Goal: Book appointment/travel/reservation

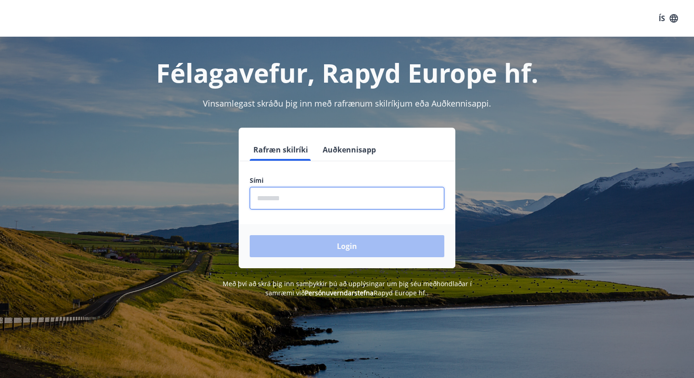
click at [288, 197] on input "phone" at bounding box center [347, 198] width 195 height 23
type input "********"
click at [250, 235] on button "Login" at bounding box center [347, 246] width 195 height 22
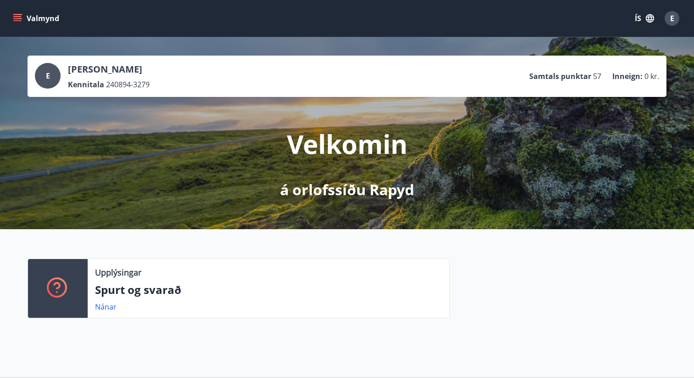
click at [35, 19] on button "Valmynd" at bounding box center [37, 18] width 52 height 17
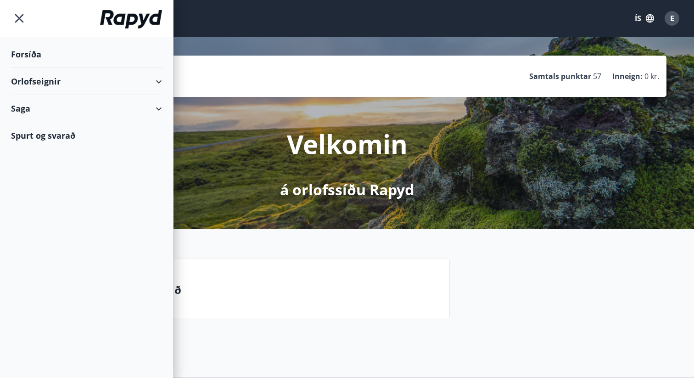
click at [152, 83] on div "Orlofseignir" at bounding box center [86, 81] width 151 height 27
click at [51, 121] on div "Bókunardagatal" at bounding box center [86, 123] width 136 height 19
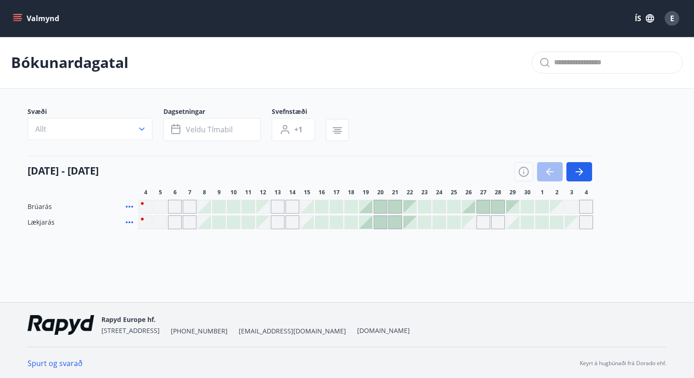
click at [351, 224] on div at bounding box center [351, 222] width 13 height 13
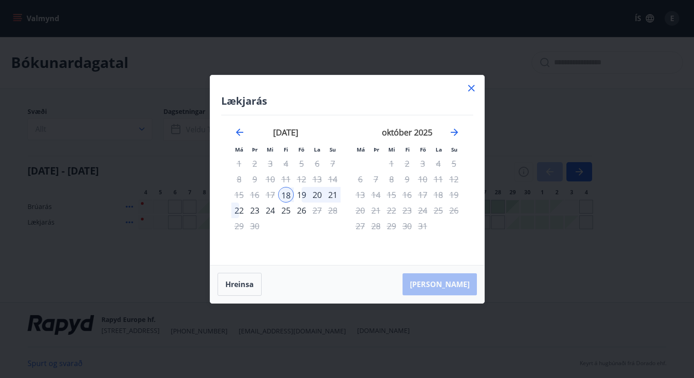
click at [270, 209] on div "24" at bounding box center [271, 211] width 16 height 16
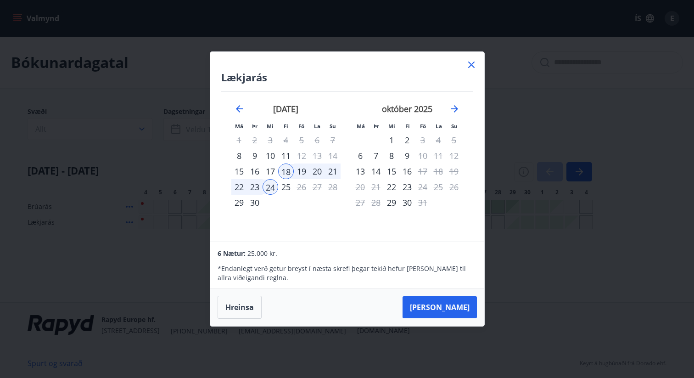
click at [290, 187] on div "25" at bounding box center [286, 187] width 16 height 16
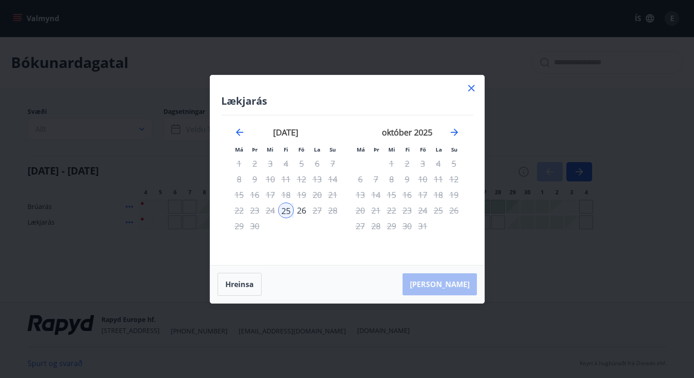
click at [285, 211] on div "25" at bounding box center [286, 211] width 16 height 16
click at [470, 87] on icon at bounding box center [471, 88] width 6 height 6
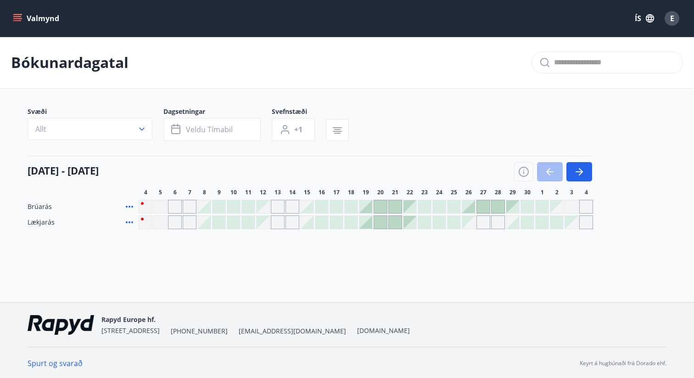
click at [323, 225] on div at bounding box center [321, 222] width 13 height 13
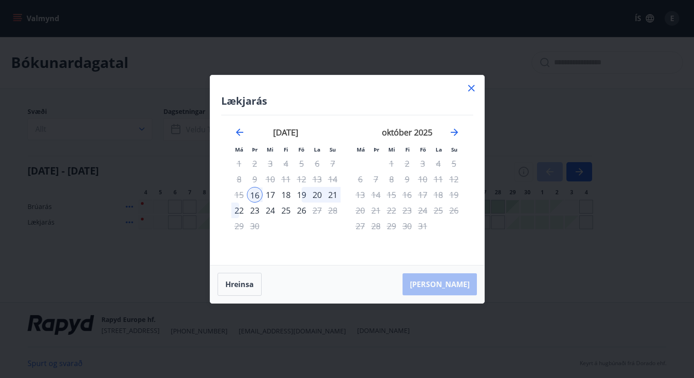
click at [473, 90] on icon at bounding box center [471, 88] width 6 height 6
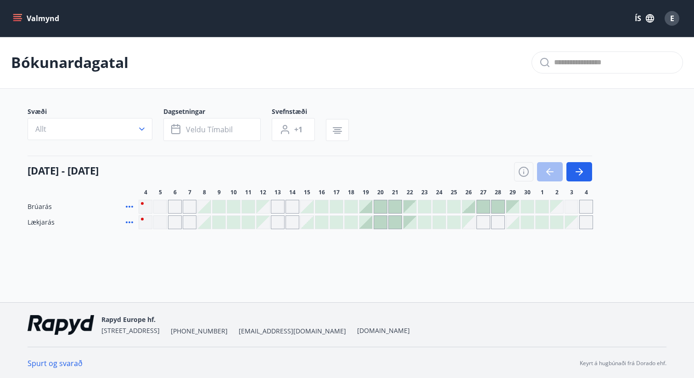
click at [348, 223] on div at bounding box center [351, 222] width 13 height 13
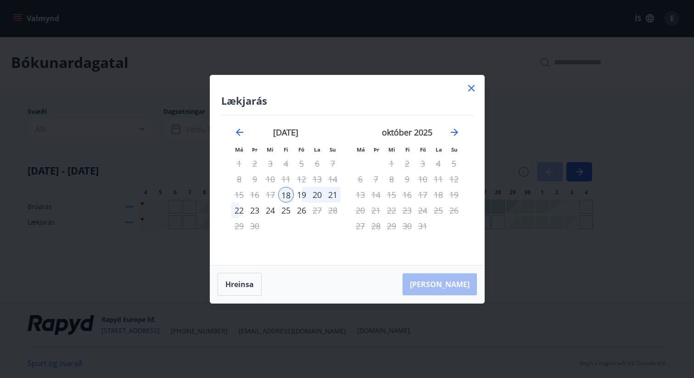
click at [286, 212] on div "25" at bounding box center [286, 211] width 16 height 16
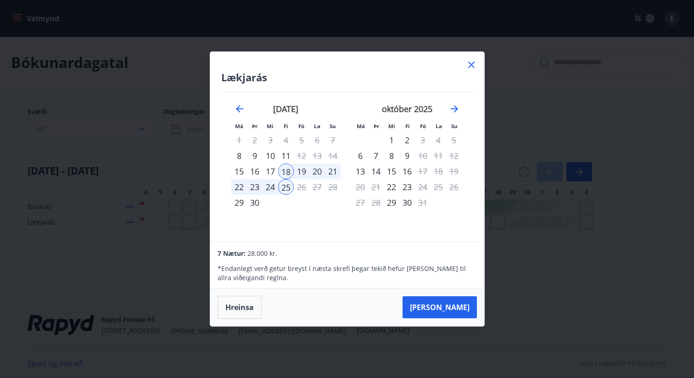
click at [468, 67] on icon at bounding box center [471, 64] width 11 height 11
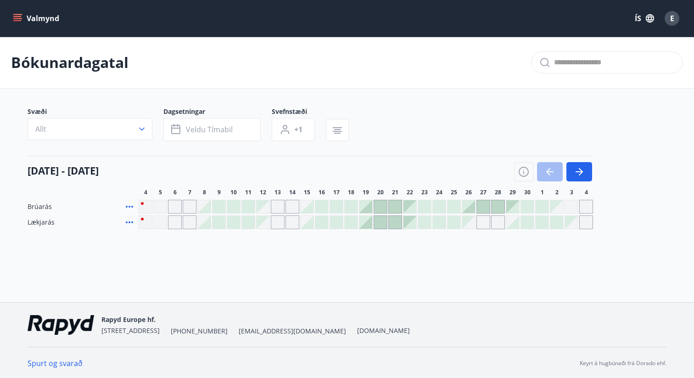
click at [39, 23] on button "Valmynd" at bounding box center [37, 18] width 52 height 17
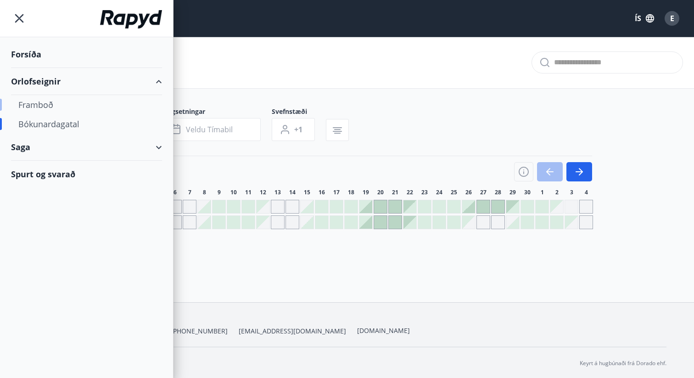
click at [54, 107] on div "Framboð" at bounding box center [86, 104] width 136 height 19
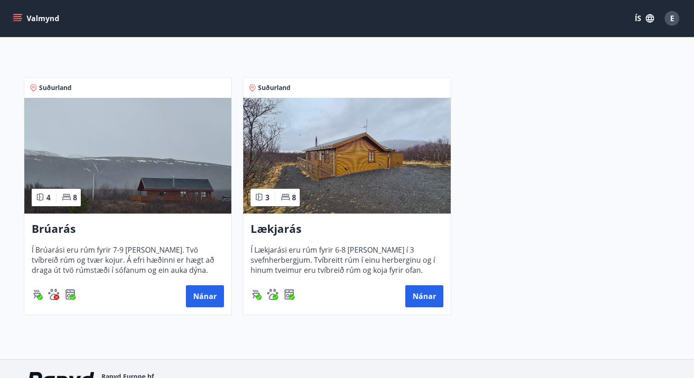
scroll to position [134, 0]
